Goal: Check status: Check status

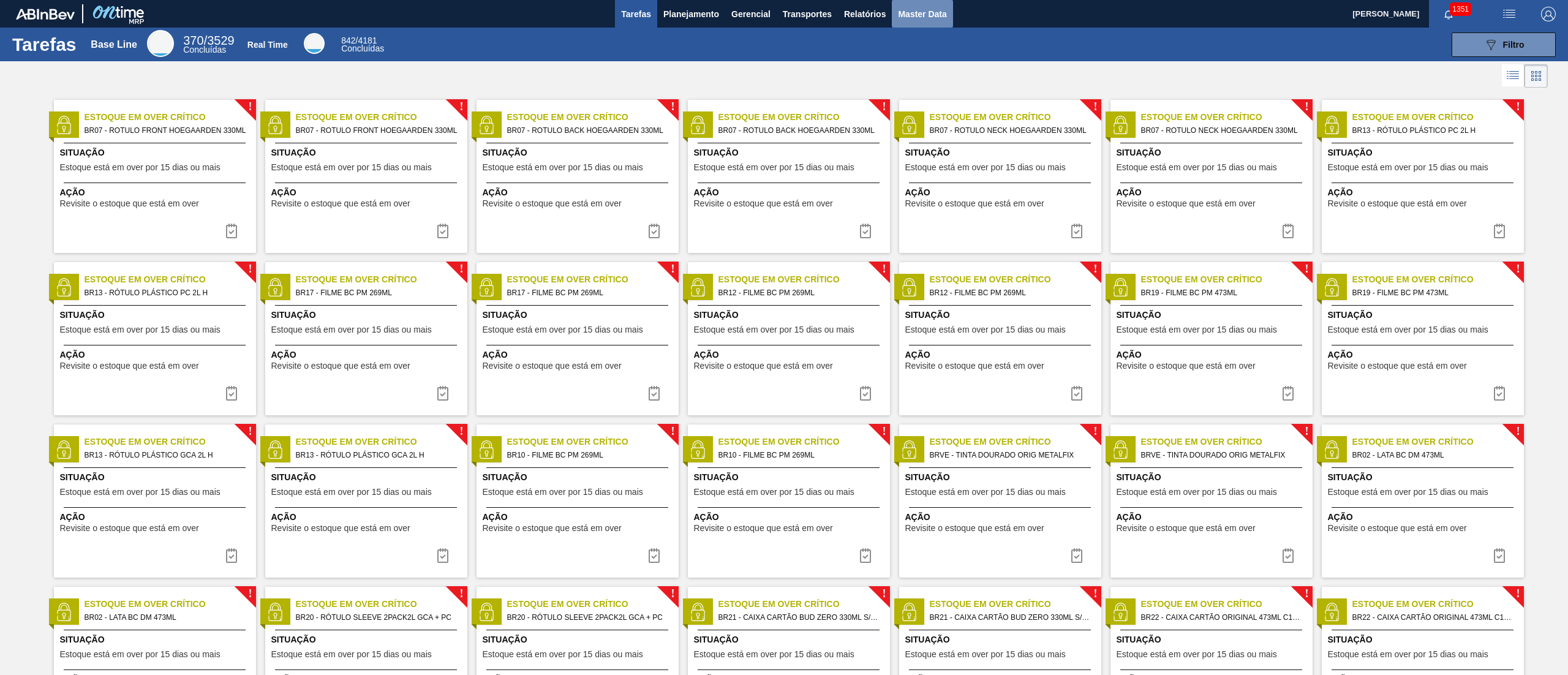
click at [895, 12] on button "Master Data" at bounding box center [922, 14] width 61 height 28
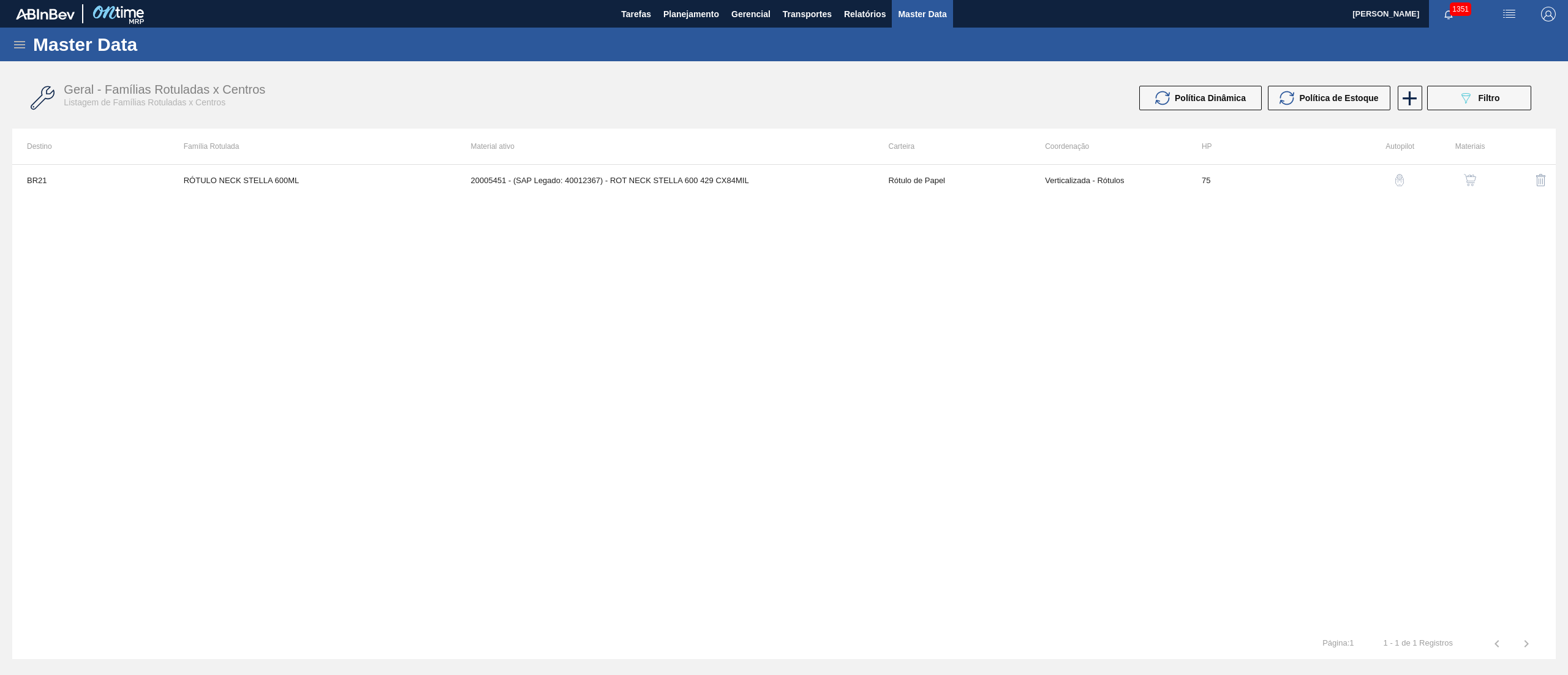
click at [13, 38] on icon at bounding box center [19, 44] width 14 height 14
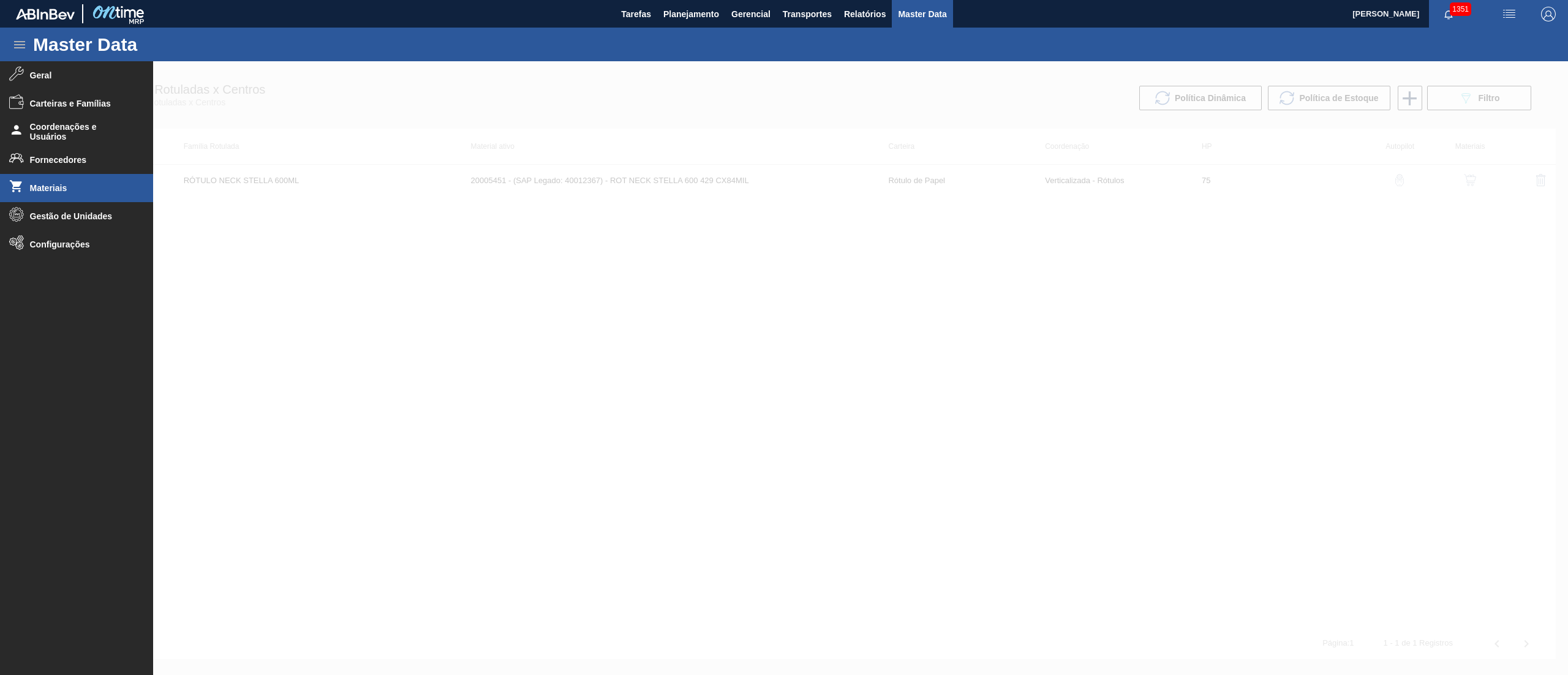
click at [67, 180] on li "Materiais" at bounding box center [76, 187] width 153 height 28
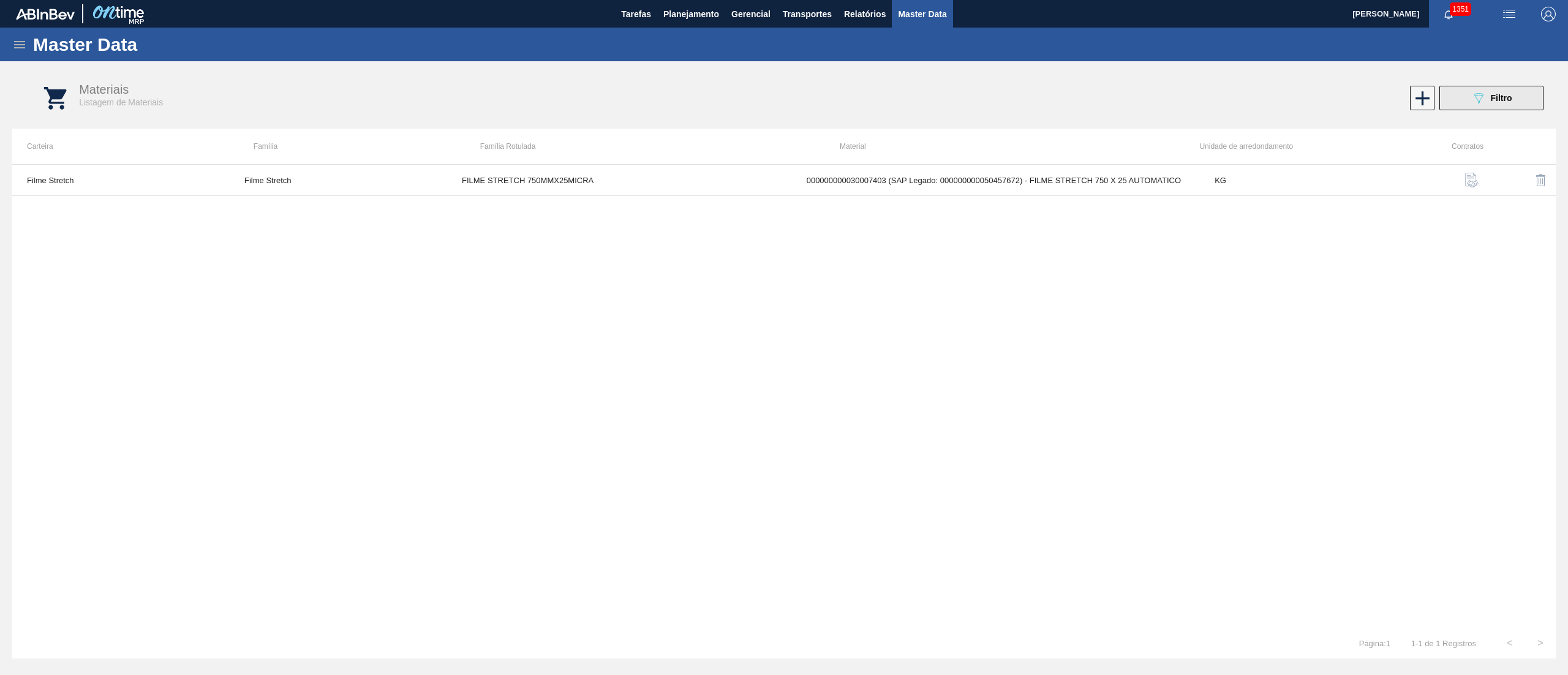
click at [1458, 109] on button "089F7B8B-B2A5-4AFE-B5C0-19BA573D28AC Filtro" at bounding box center [1491, 98] width 104 height 25
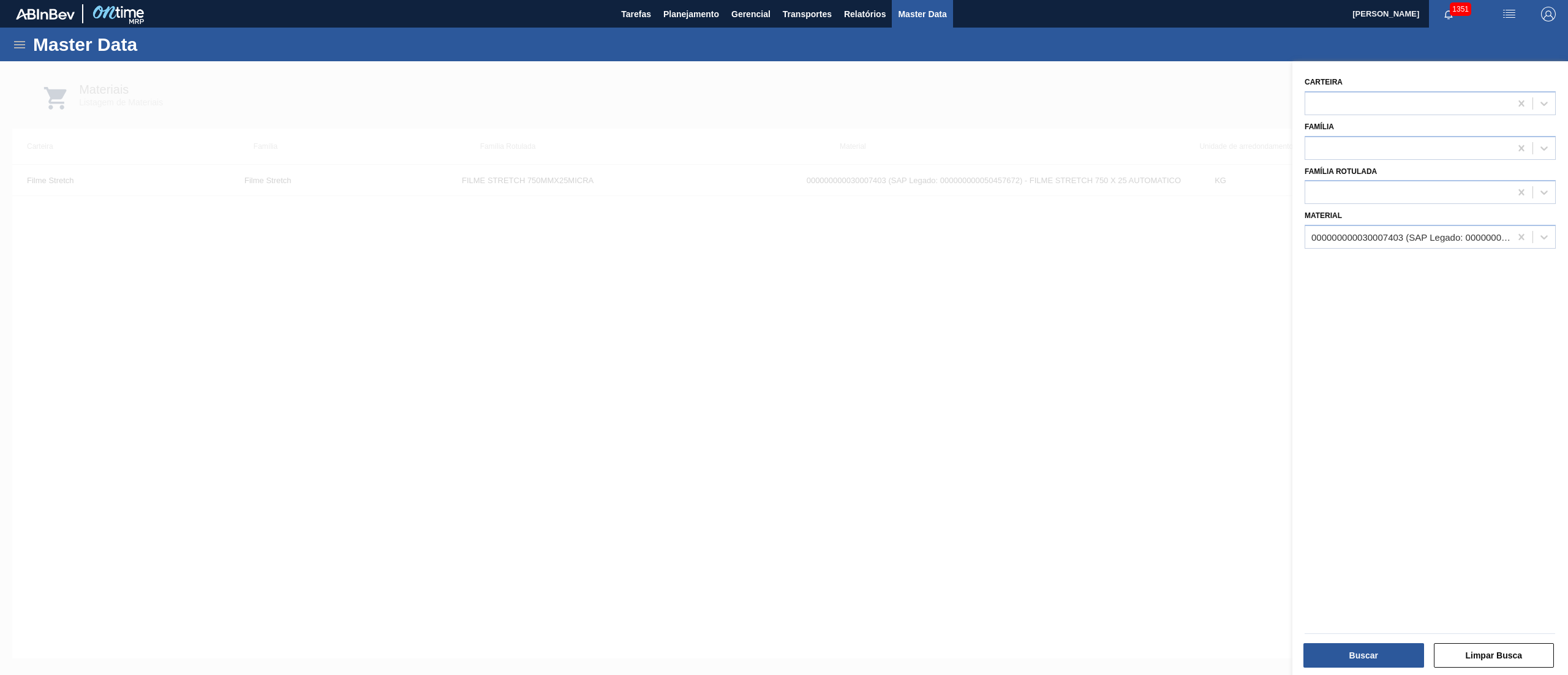
click at [1410, 246] on div "000000000030007403 (SAP Legado: 000000000050457672) - FILME STRETCH 750 X 25 AU…" at bounding box center [1430, 236] width 251 height 24
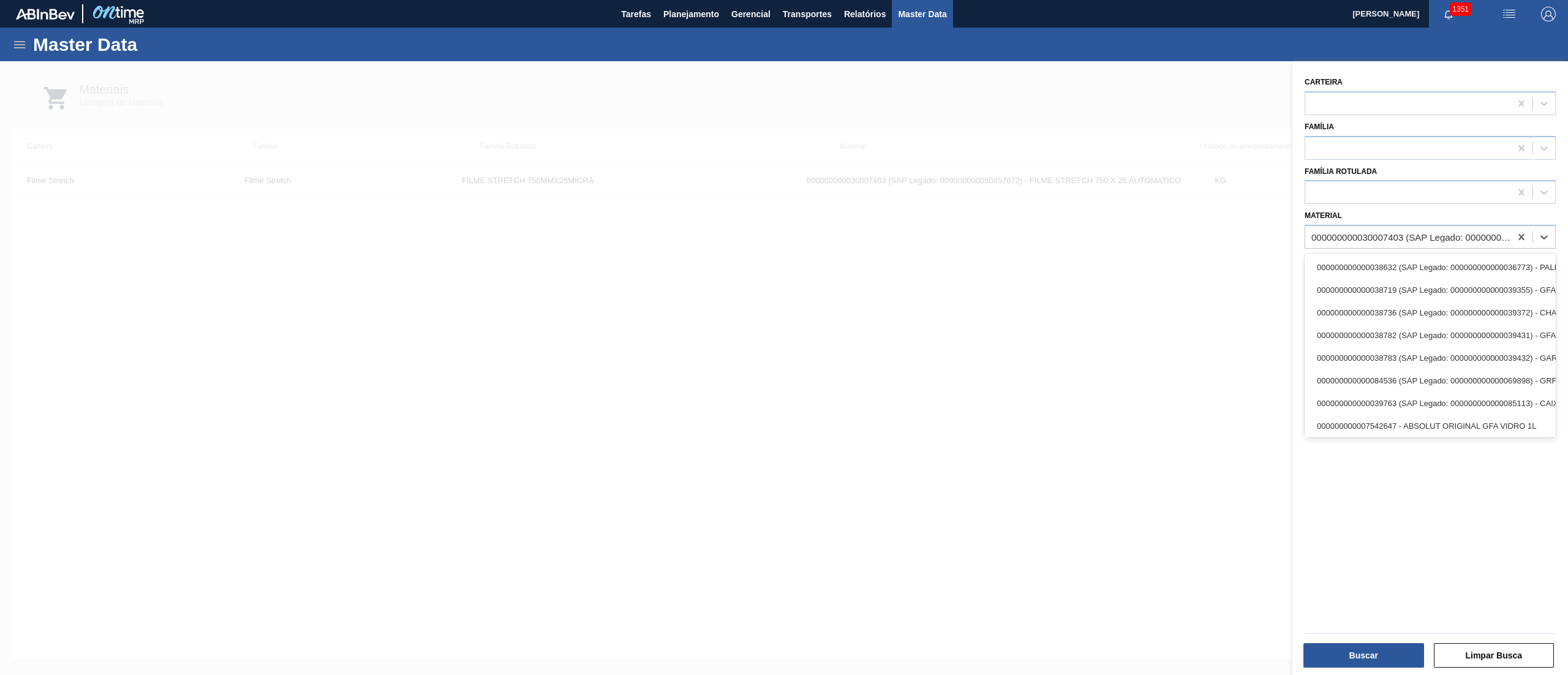
paste input "30003622"
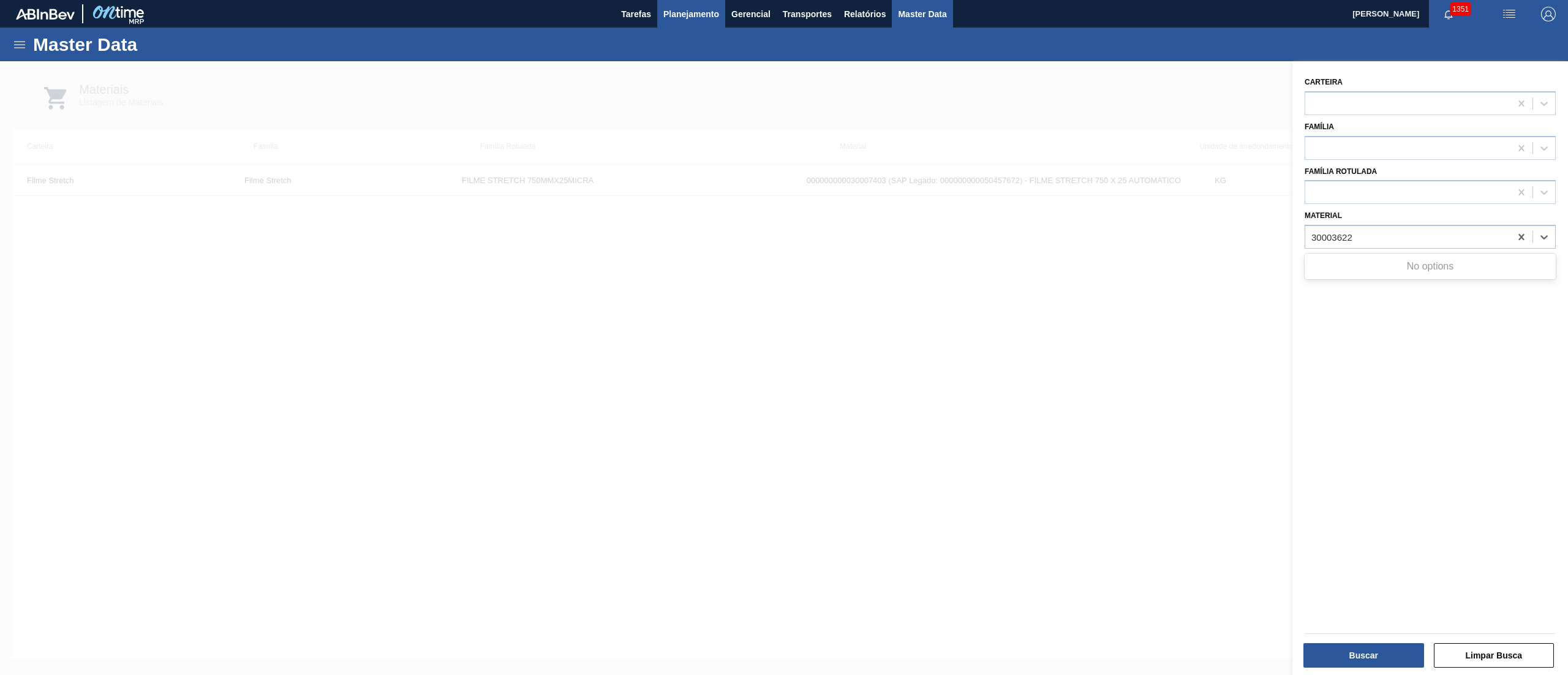
type input "30003622"
click at [697, 12] on span "Planejamento" at bounding box center [691, 14] width 56 height 14
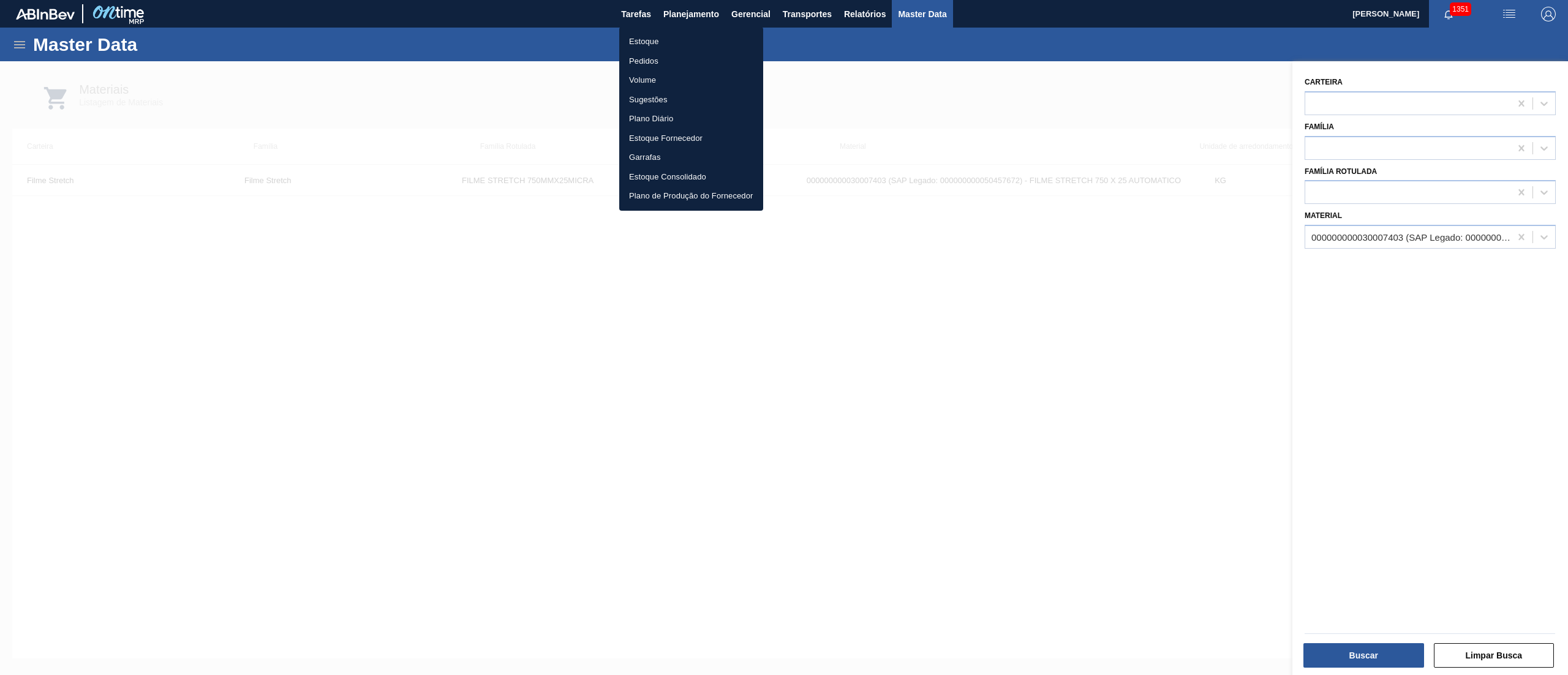
click at [636, 41] on li "Estoque" at bounding box center [691, 41] width 144 height 19
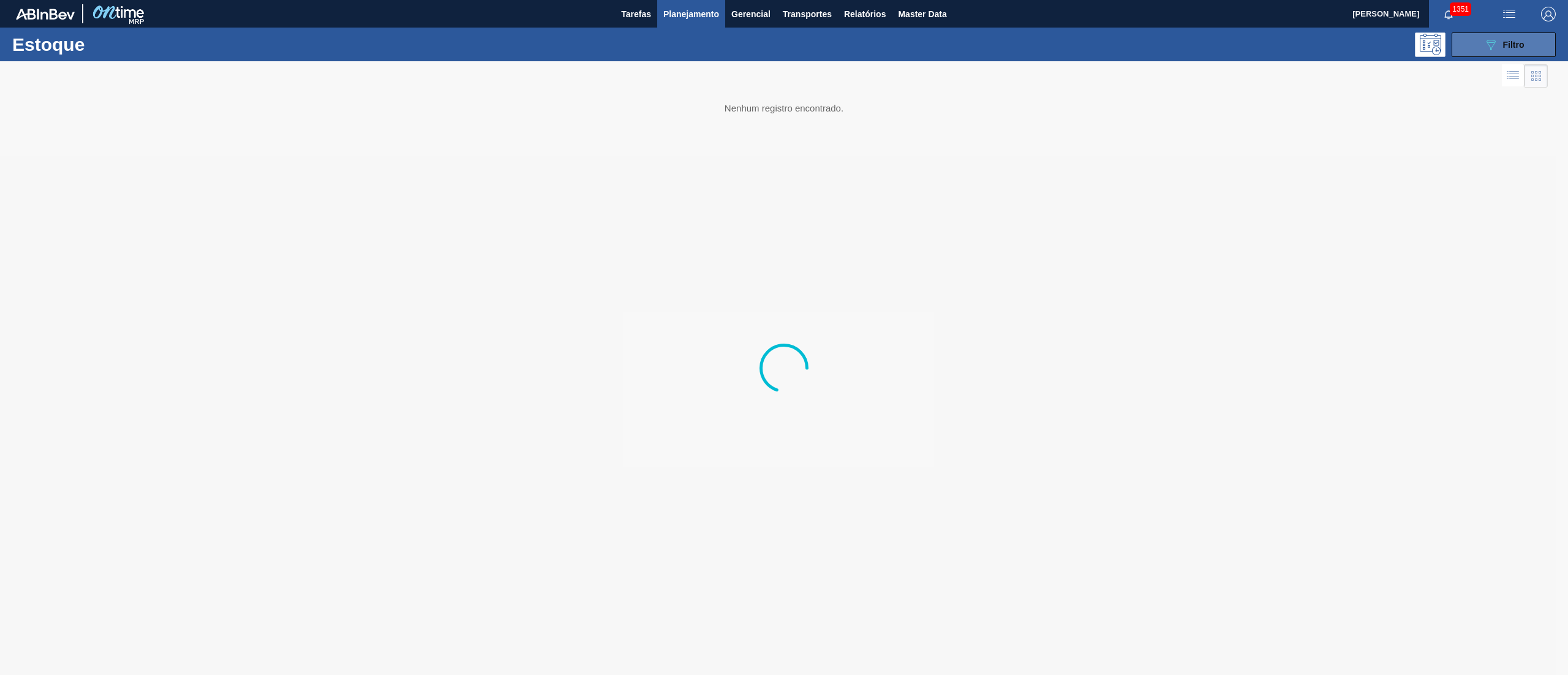
click at [1474, 51] on button "089F7B8B-B2A5-4AFE-B5C0-19BA573D28AC Filtro" at bounding box center [1503, 45] width 104 height 25
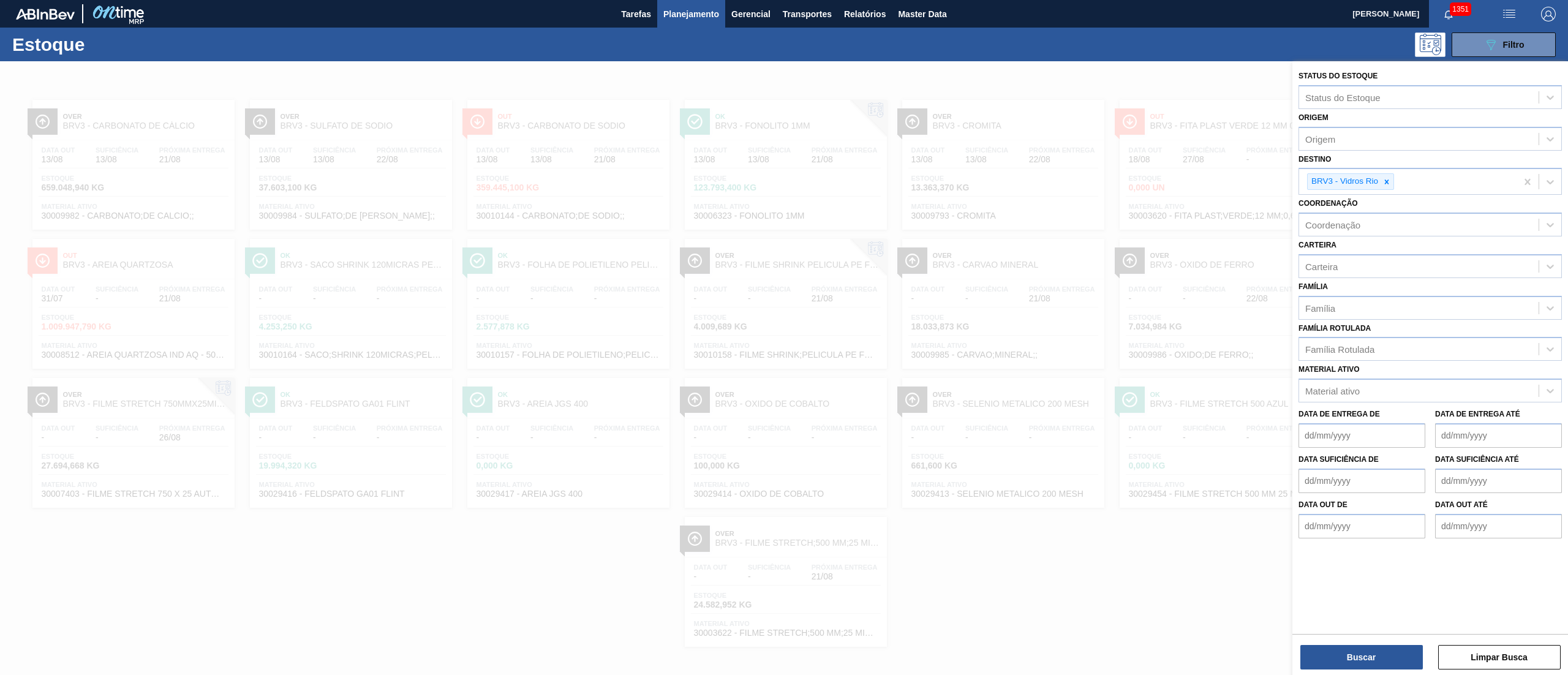
click at [527, 559] on div at bounding box center [784, 399] width 1568 height 675
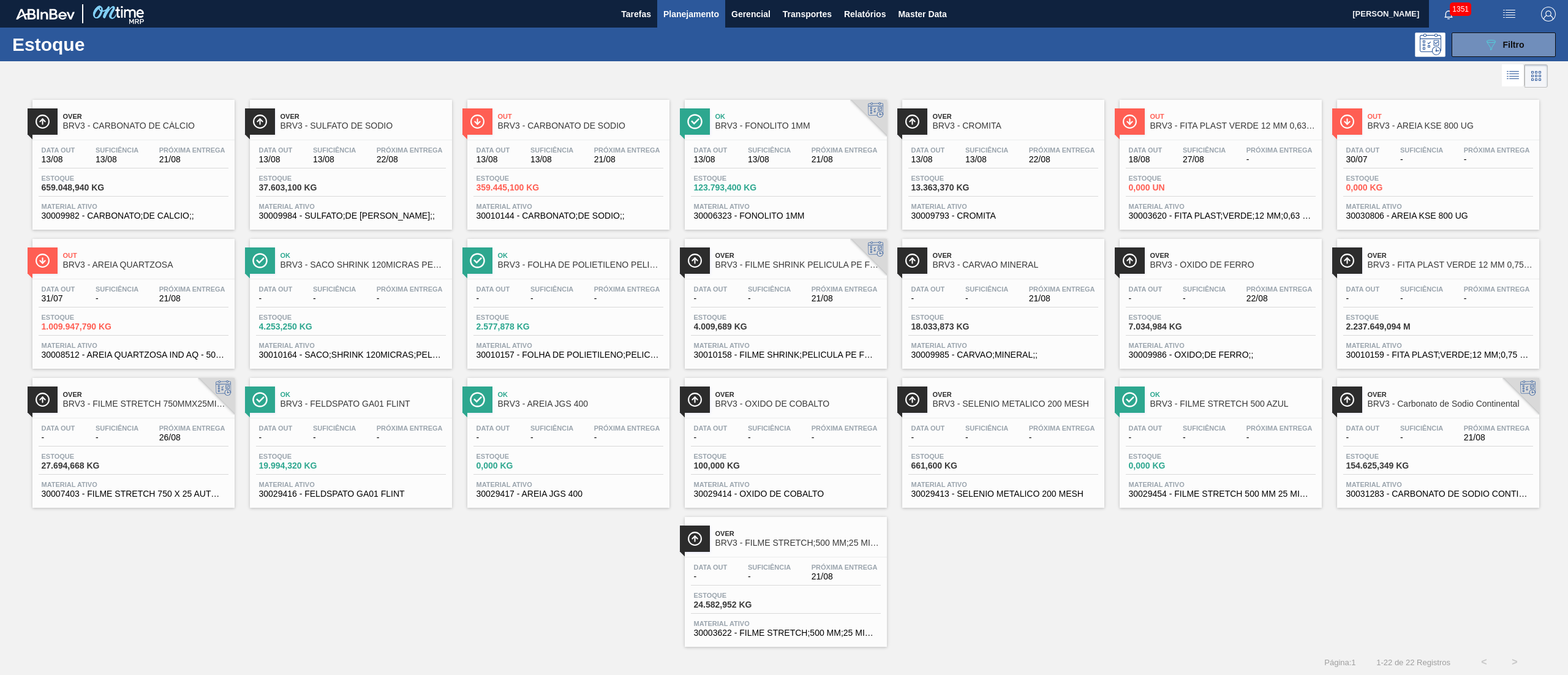
click at [802, 572] on div "Data out - Suficiência - Próxima Entrega 21/08" at bounding box center [786, 574] width 190 height 22
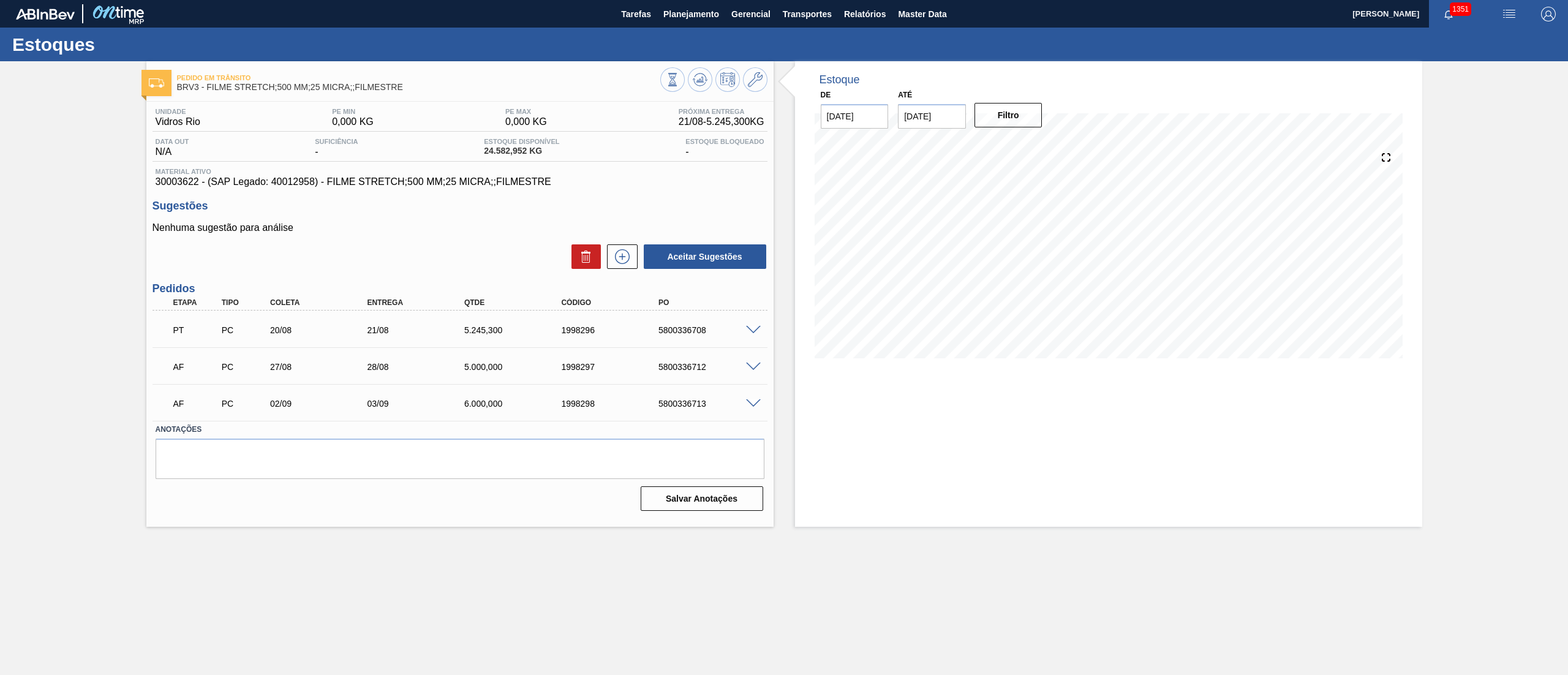
click at [293, 187] on span "30003622 - (SAP Legado: 40012958) - FILME STRETCH;500 MM;25 MICRA;;FILMESTRE" at bounding box center [460, 182] width 609 height 11
copy span "40012958"
